Goal: Download file/media

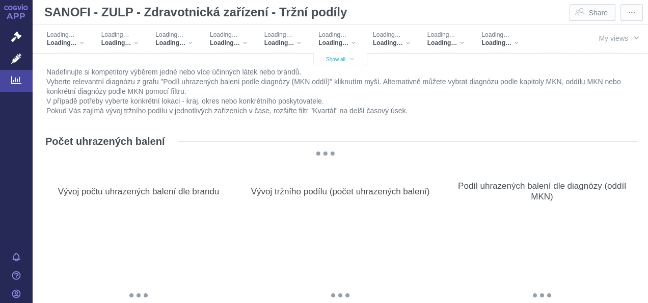
click at [326, 59] on span "Show all" at bounding box center [340, 60] width 29 height 6
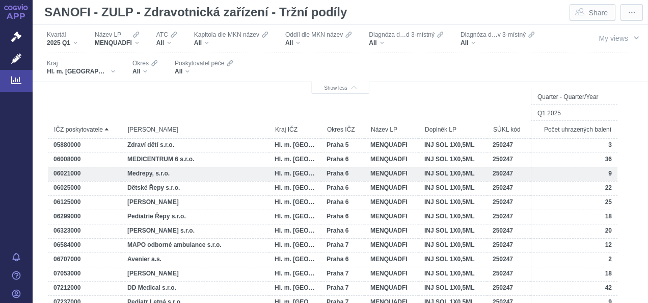
scroll to position [463, 0]
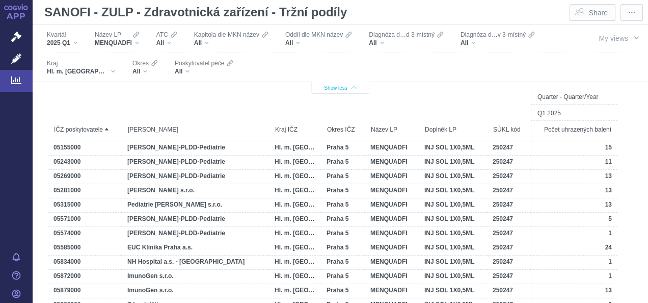
click at [316, 89] on button "Show less" at bounding box center [340, 88] width 58 height 12
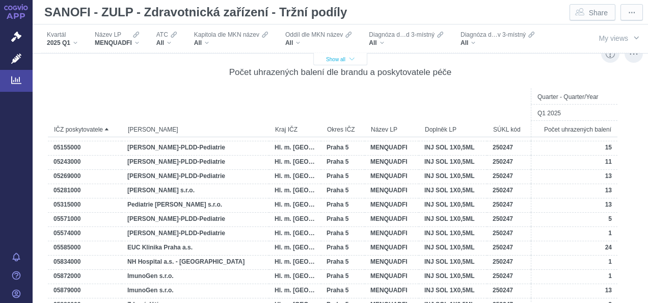
click at [337, 59] on span "Show all" at bounding box center [340, 60] width 29 height 6
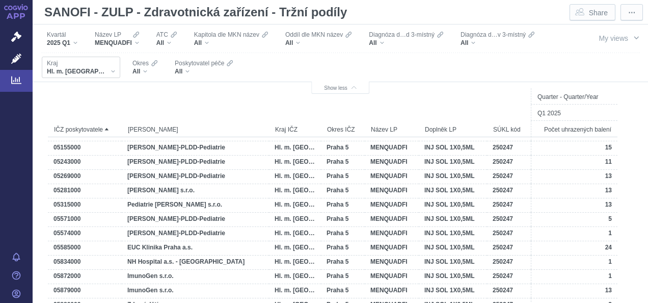
click at [72, 71] on span "Hl. m. [GEOGRAPHIC_DATA]" at bounding box center [77, 71] width 61 height 8
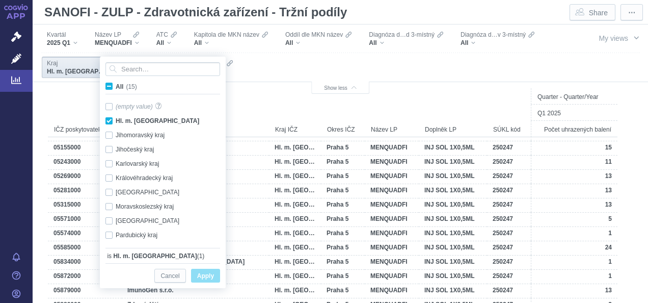
click at [361, 53] on div "Filters" at bounding box center [404, 67] width 321 height 28
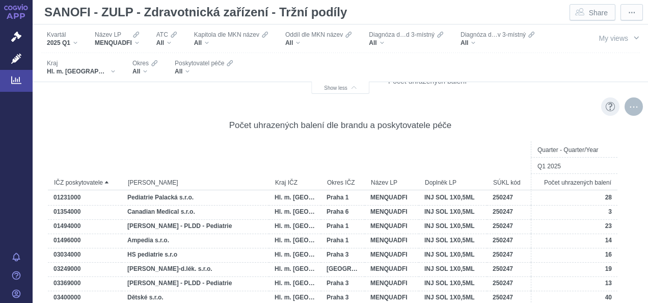
click at [625, 109] on div "More actions" at bounding box center [634, 106] width 18 height 18
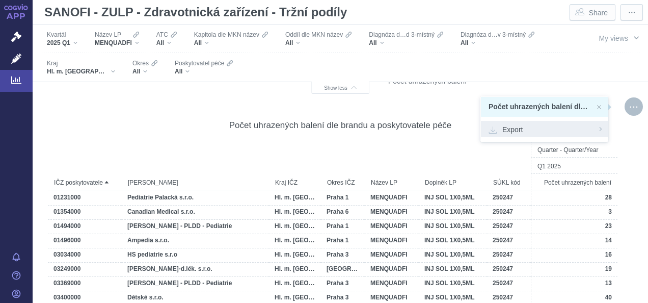
click at [518, 125] on span "Export" at bounding box center [545, 129] width 112 height 10
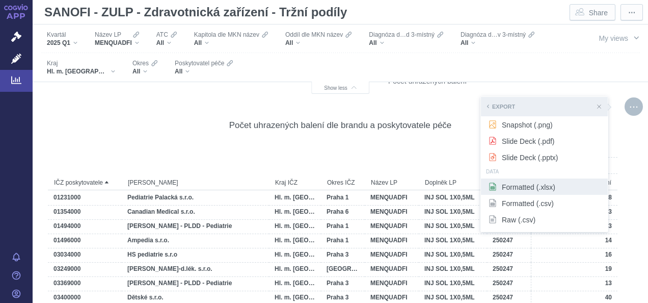
click at [510, 189] on span "Formatted (.xlsx)" at bounding box center [545, 186] width 112 height 10
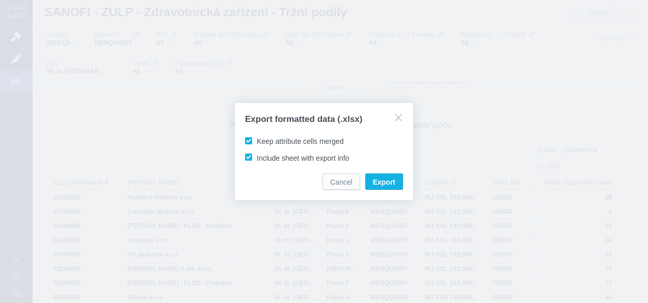
click at [257, 142] on span "Keep attribute cells merged" at bounding box center [300, 141] width 87 height 8
click at [255, 142] on input "Keep attribute cells merged" at bounding box center [258, 139] width 7 height 7
checkbox input "false"
click at [379, 180] on span "Export" at bounding box center [384, 182] width 22 height 10
